Goal: Navigation & Orientation: Find specific page/section

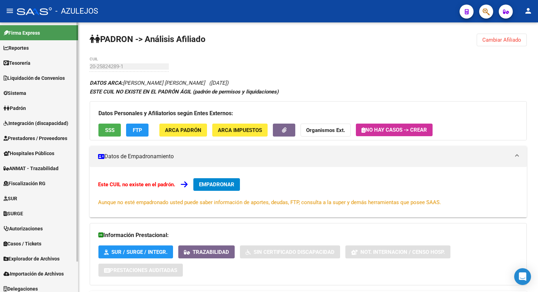
scroll to position [14, 0]
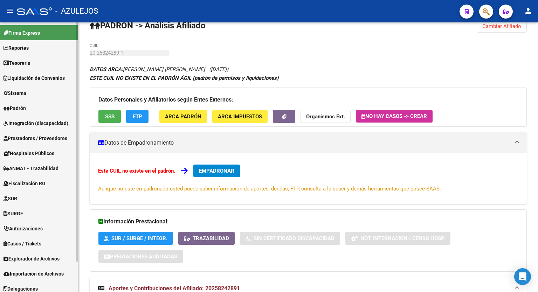
click at [29, 47] on span "Reportes" at bounding box center [16, 48] width 25 height 8
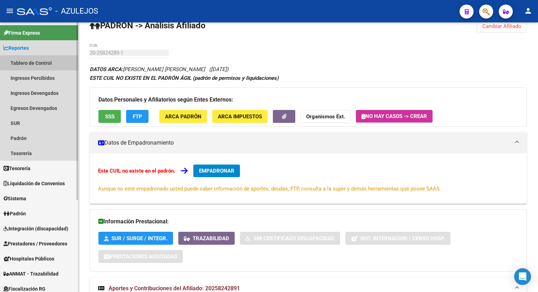
click at [32, 65] on link "Tablero de Control" at bounding box center [39, 62] width 78 height 15
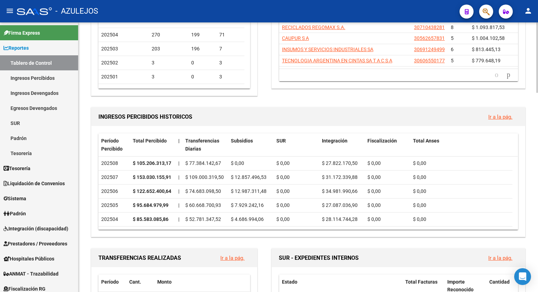
scroll to position [146, 0]
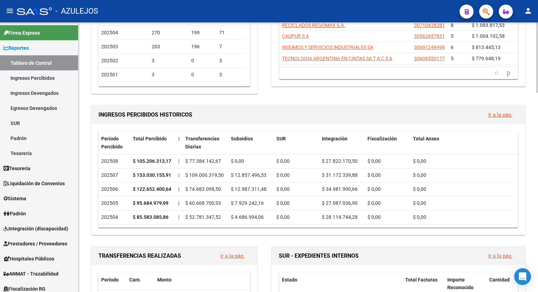
click at [538, 83] on div at bounding box center [538, 95] width 2 height 70
click at [500, 114] on link "Ir a la pág." at bounding box center [501, 115] width 24 height 6
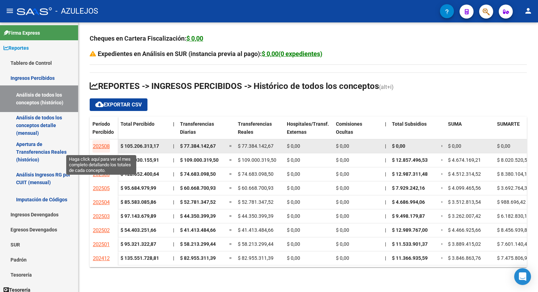
click at [100, 146] on span "202508" at bounding box center [101, 146] width 17 height 6
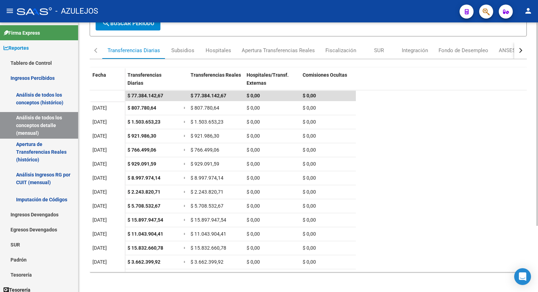
scroll to position [88, 0]
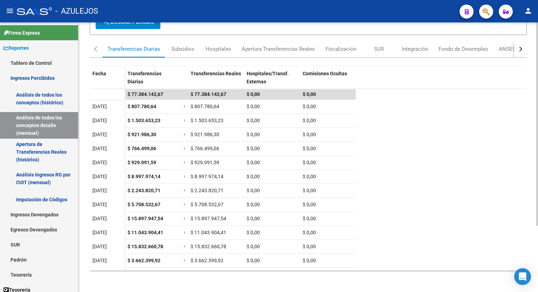
click at [538, 227] on div at bounding box center [538, 190] width 2 height 204
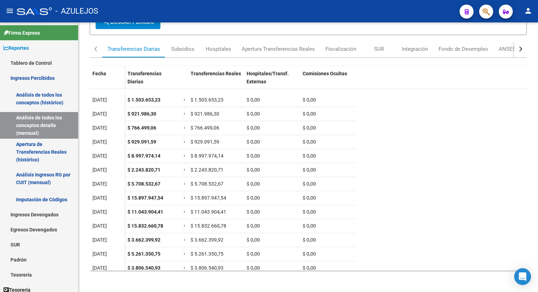
scroll to position [25, 0]
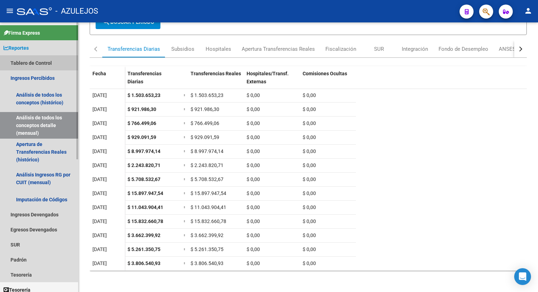
click at [39, 61] on link "Tablero de Control" at bounding box center [39, 62] width 78 height 15
